Goal: Navigation & Orientation: Find specific page/section

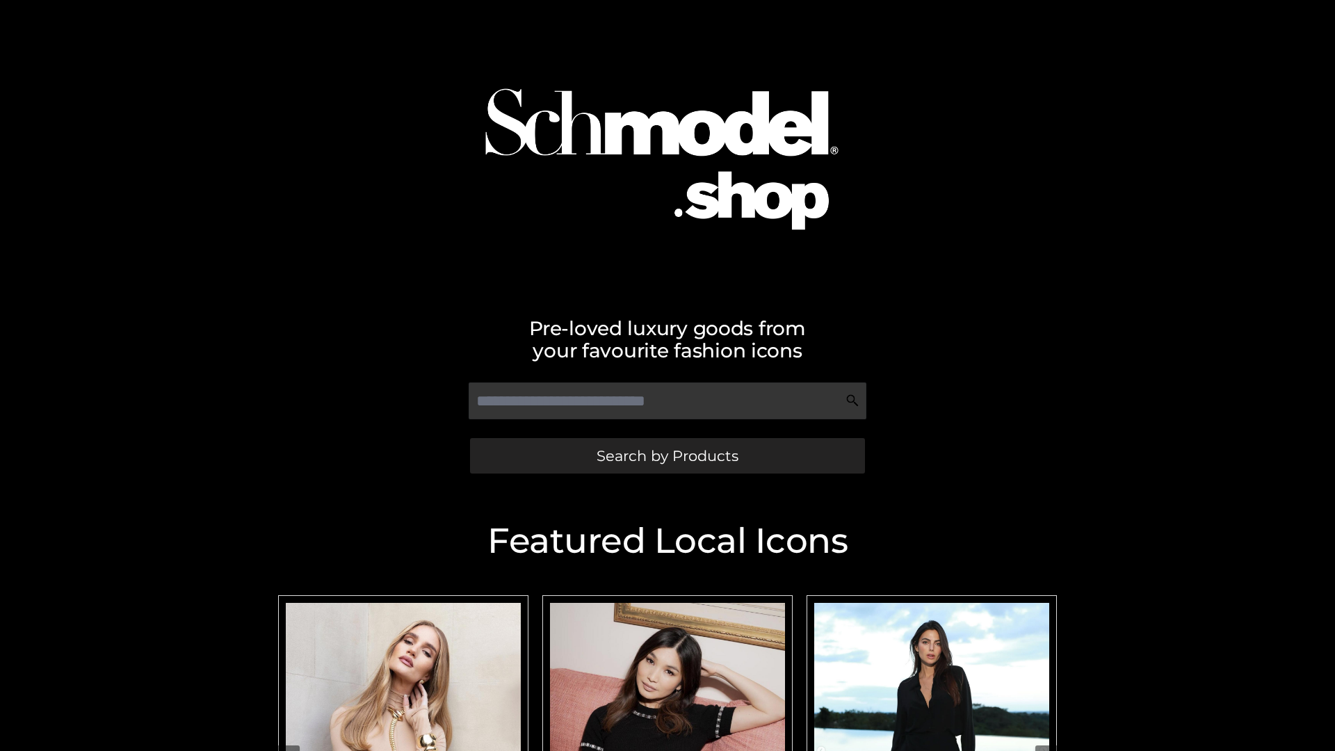
click at [667, 456] on span "Search by Products" at bounding box center [668, 456] width 142 height 15
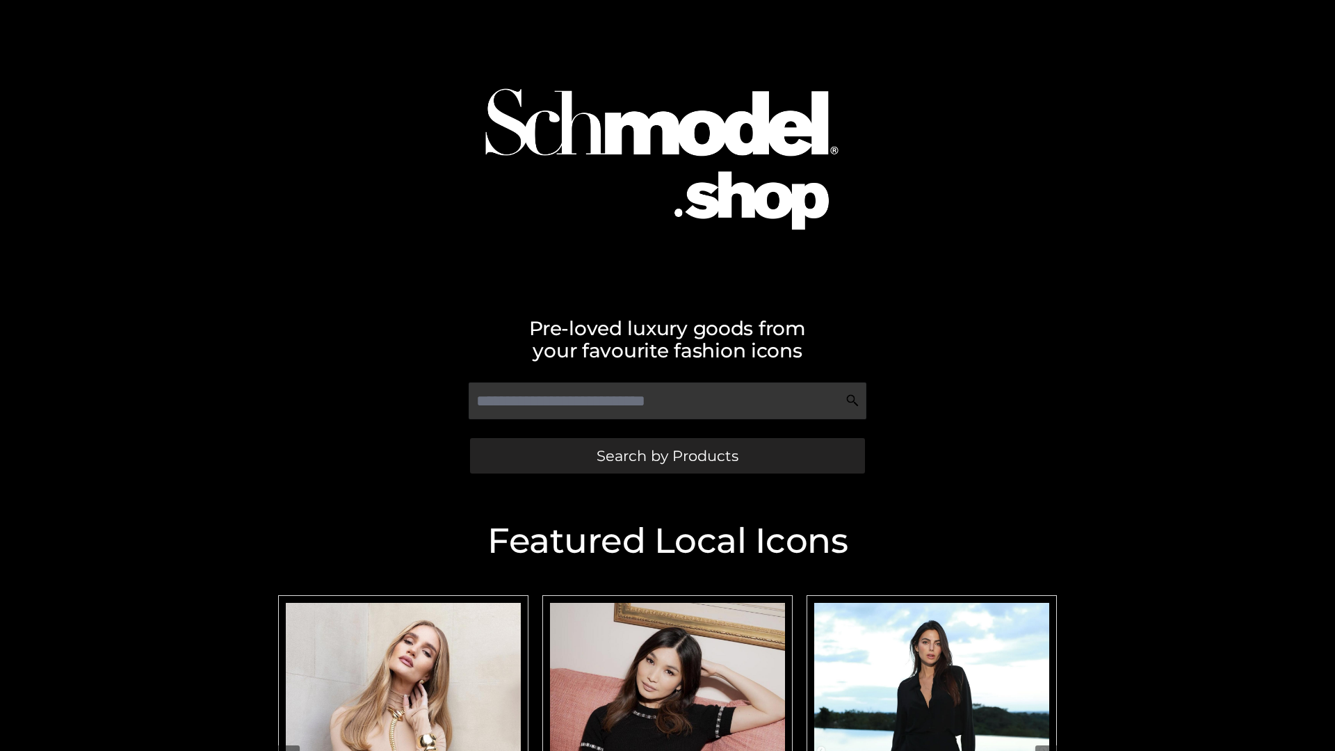
click at [667, 456] on span "Search by Products" at bounding box center [668, 456] width 142 height 15
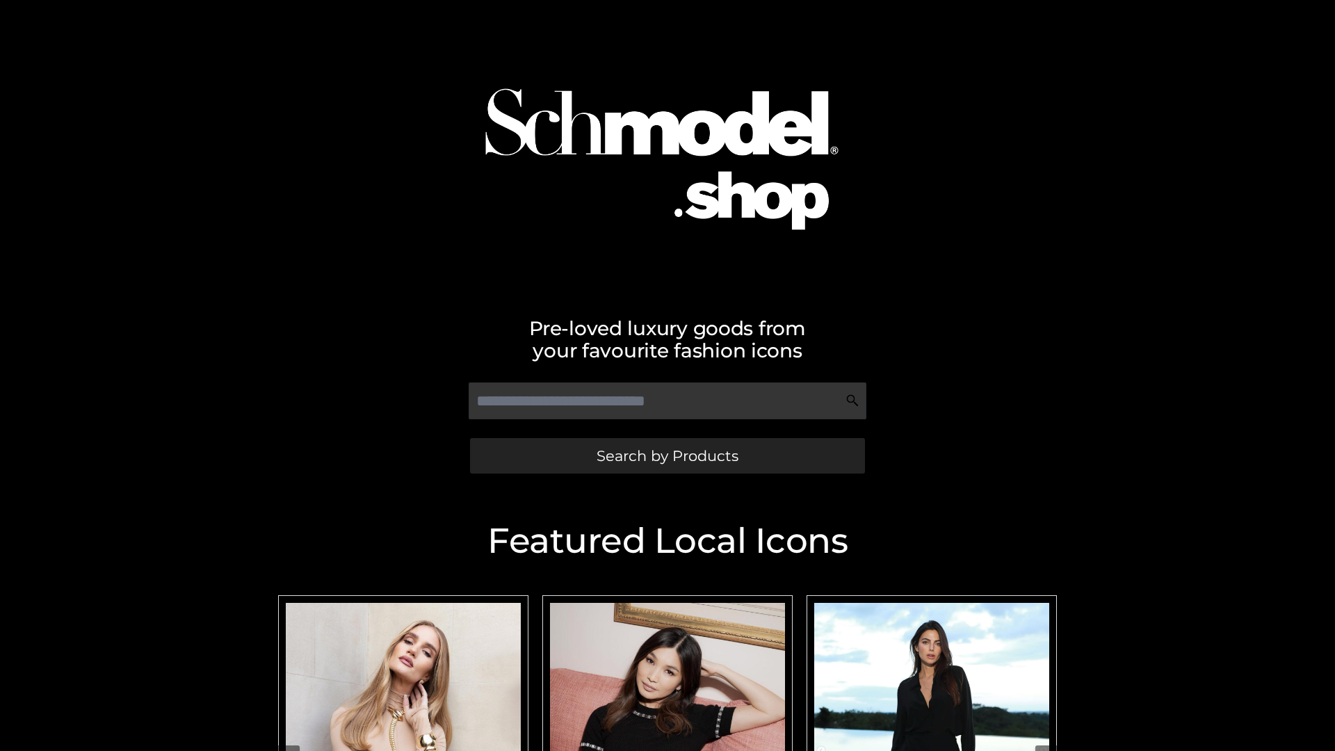
click at [667, 456] on span "Search by Products" at bounding box center [668, 456] width 142 height 15
